Goal: Find specific page/section: Find specific page/section

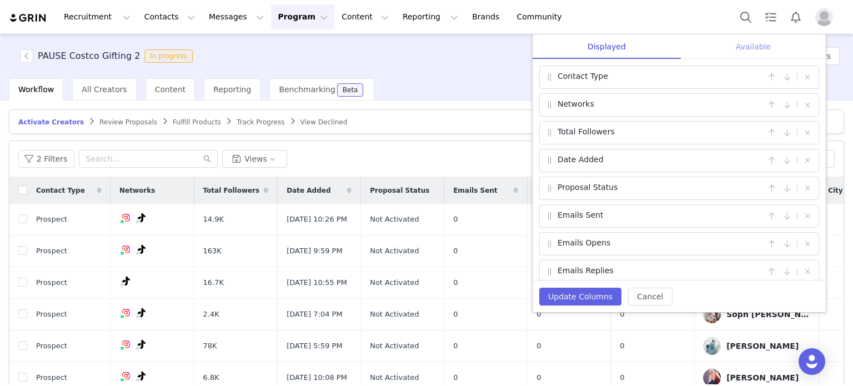
click at [751, 39] on div "Available" at bounding box center [753, 46] width 145 height 25
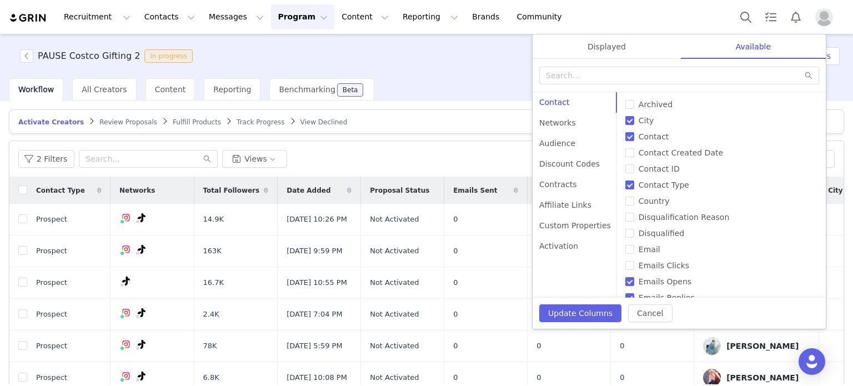
drag, startPoint x: 607, startPoint y: 101, endPoint x: 605, endPoint y: 277, distance: 176.0
click at [605, 277] on div "Contact Networks Audience Discount Codes Contracts Affiliate Links Custom Prope…" at bounding box center [575, 194] width 85 height 205
click at [611, 54] on div "Displayed" at bounding box center [607, 46] width 148 height 25
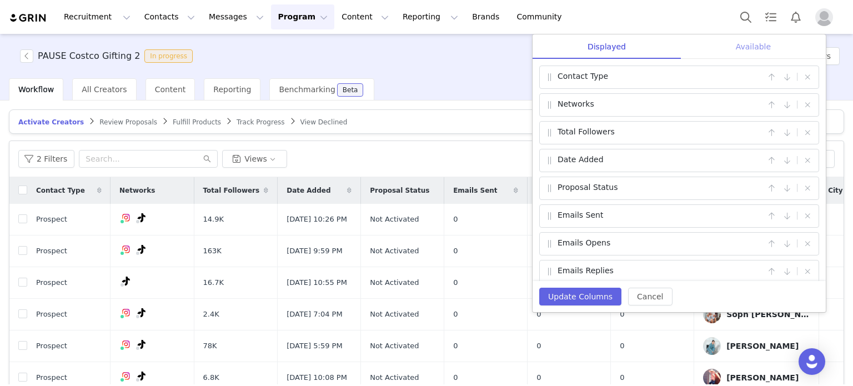
click at [744, 39] on div "Available" at bounding box center [753, 46] width 145 height 25
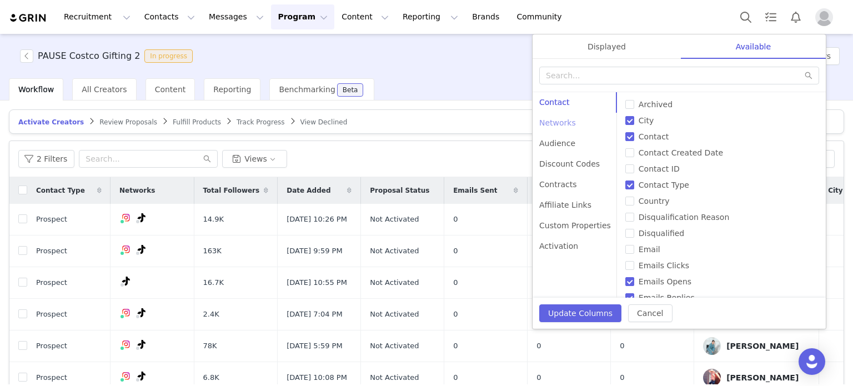
click at [561, 124] on div "Networks" at bounding box center [575, 123] width 85 height 21
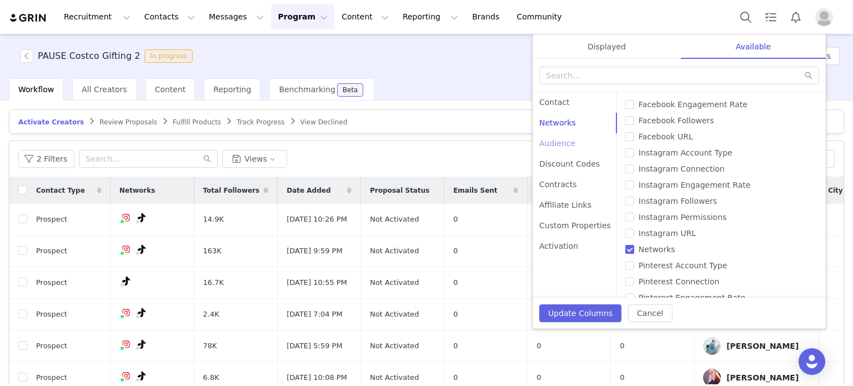
click at [557, 143] on div "Audience" at bounding box center [575, 143] width 85 height 21
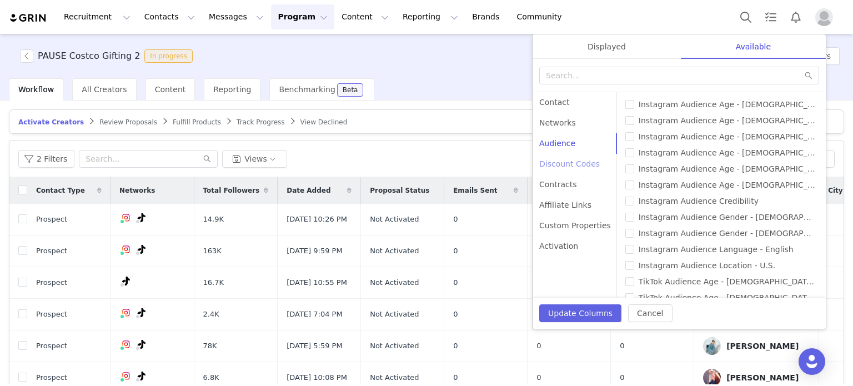
click at [566, 168] on div "Discount Codes" at bounding box center [575, 164] width 85 height 21
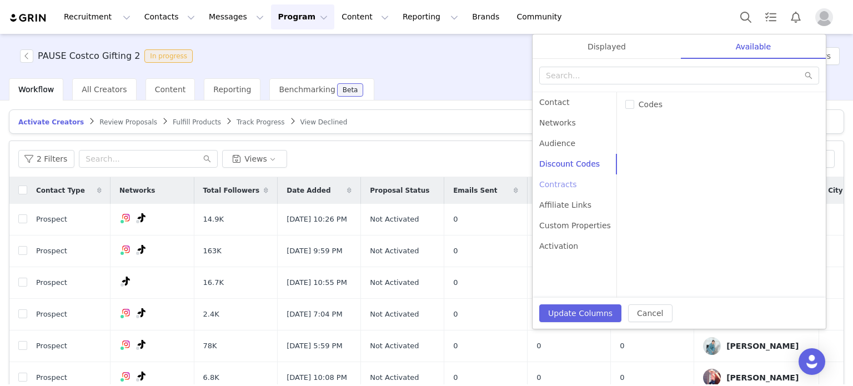
click at [564, 187] on div "Contracts" at bounding box center [575, 184] width 85 height 21
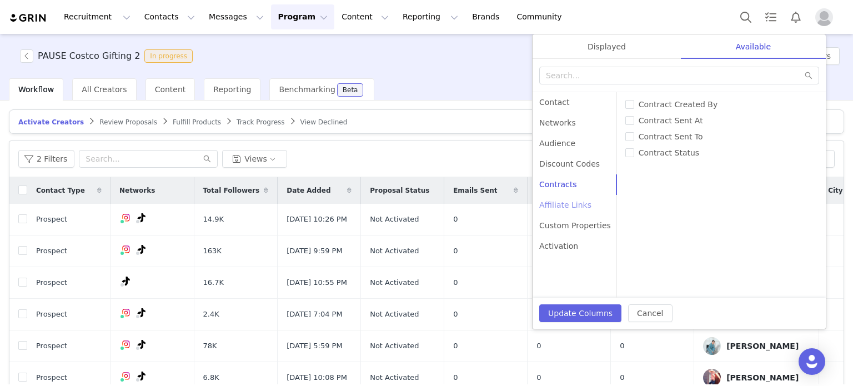
click at [564, 210] on div "Affiliate Links" at bounding box center [575, 205] width 85 height 21
click at [556, 109] on div "Contact" at bounding box center [575, 102] width 85 height 21
